Goal: Task Accomplishment & Management: Manage account settings

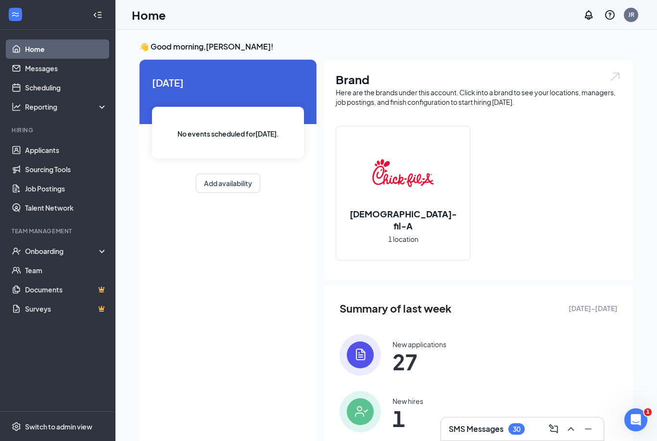
click at [224, 230] on div "[DATE] No events scheduled for [DATE] . Add availability" at bounding box center [227, 252] width 177 height 385
click at [247, 143] on div "No events scheduled for [DATE] ." at bounding box center [228, 132] width 152 height 51
click at [258, 87] on span "[DATE]" at bounding box center [228, 82] width 152 height 15
click at [219, 101] on div "[DATE] No events scheduled for [DATE] . Add availability" at bounding box center [227, 134] width 177 height 149
click at [72, 124] on ul "Home Messages Scheduling Reporting Hiring Applicants Sourcing Tools Job Posting…" at bounding box center [57, 220] width 115 height 381
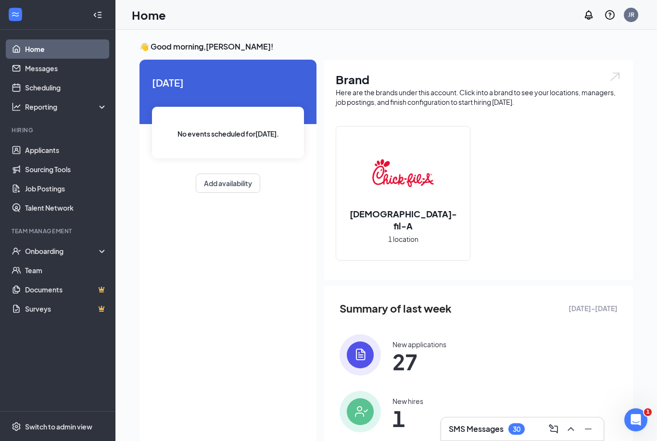
click at [53, 84] on link "Scheduling" at bounding box center [66, 87] width 82 height 19
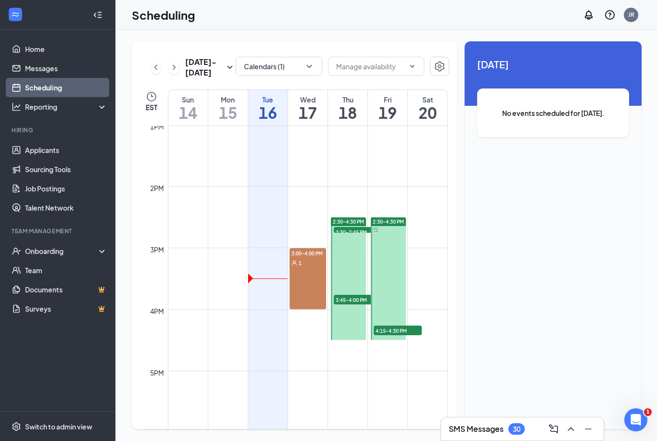
scroll to position [876, 0]
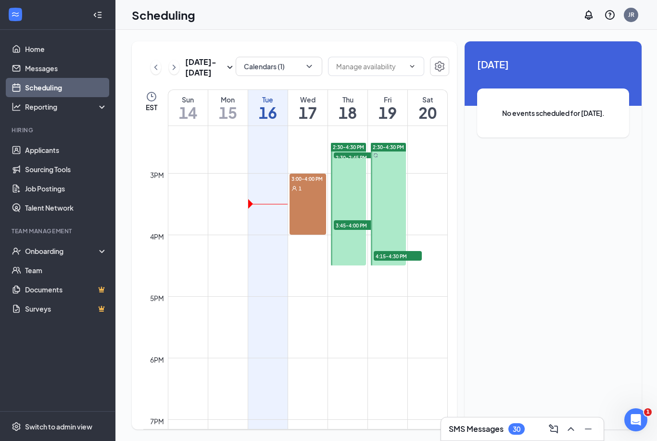
click at [298, 212] on link "3:00-4:00 PM 1" at bounding box center [308, 204] width 38 height 62
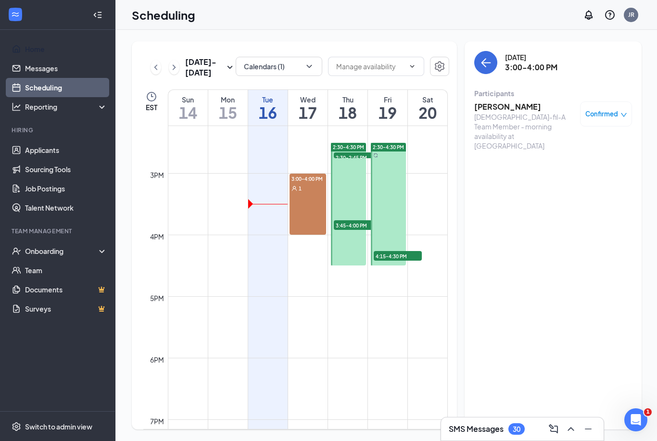
click at [51, 47] on link "Home" at bounding box center [66, 48] width 82 height 19
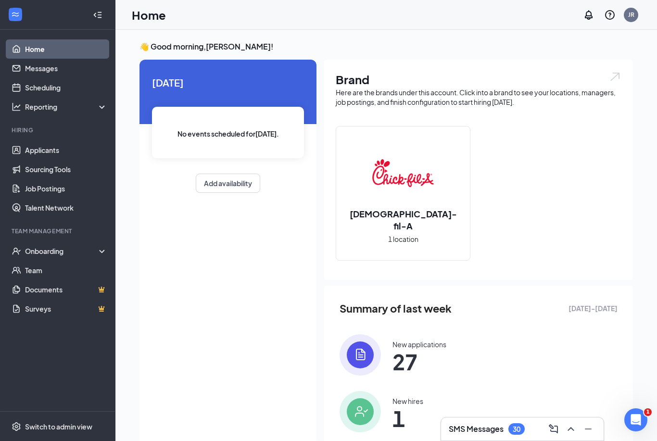
click at [52, 156] on link "Applicants" at bounding box center [66, 149] width 82 height 19
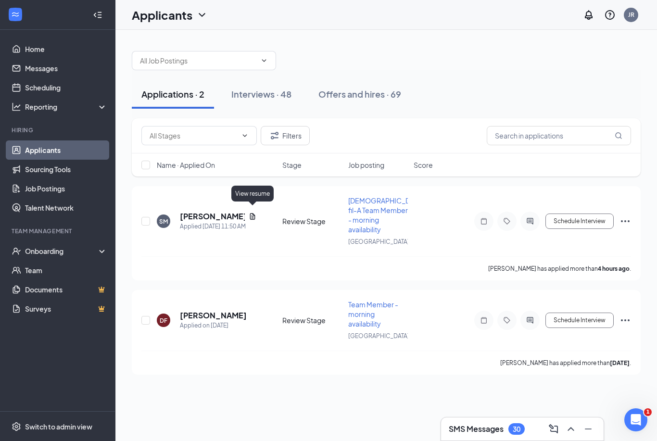
click at [259, 198] on div "View resume" at bounding box center [252, 194] width 42 height 16
click at [260, 195] on div "View resume" at bounding box center [252, 194] width 42 height 16
click at [256, 213] on icon "Document" at bounding box center [253, 217] width 8 height 8
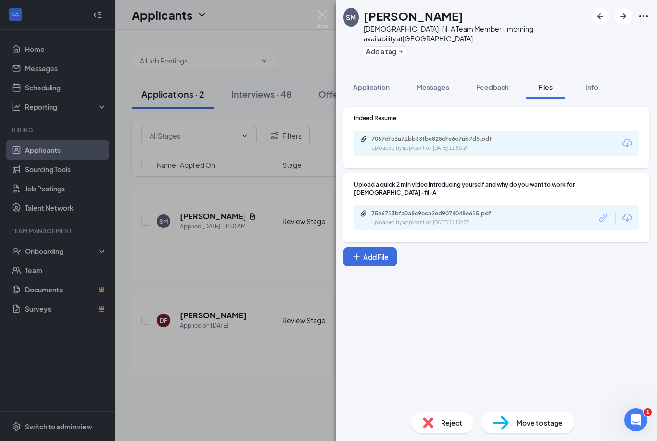
click at [525, 206] on div "75e6713bfa0a8e9eca2ed9074048e615.pdf Uploaded by applicant on [DATE] 11:50:27" at bounding box center [496, 217] width 285 height 25
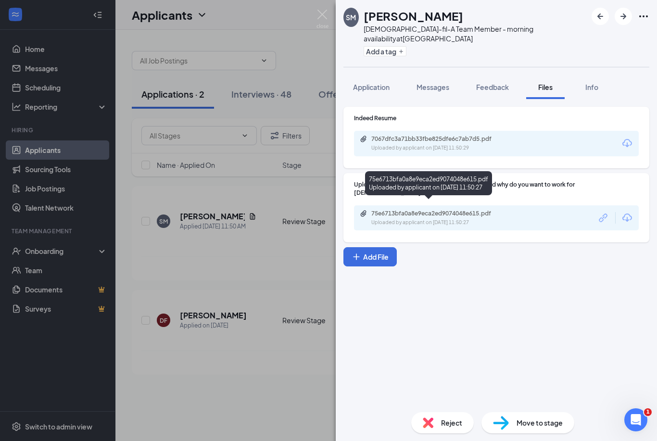
click at [480, 219] on div "Uploaded by applicant on [DATE] 11:50:27" at bounding box center [443, 223] width 144 height 8
click at [269, 352] on div "SM [PERSON_NAME][DEMOGRAPHIC_DATA]-fil-A Team Member - morning availability at …" at bounding box center [328, 220] width 657 height 441
